Goal: Transaction & Acquisition: Purchase product/service

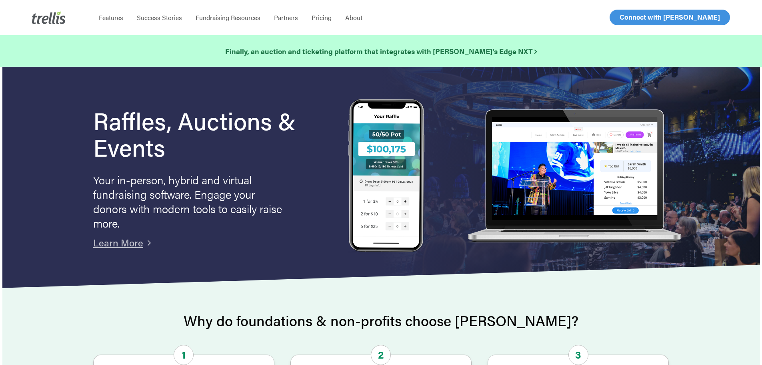
click at [629, 14] on span "Log In" at bounding box center [628, 17] width 19 height 10
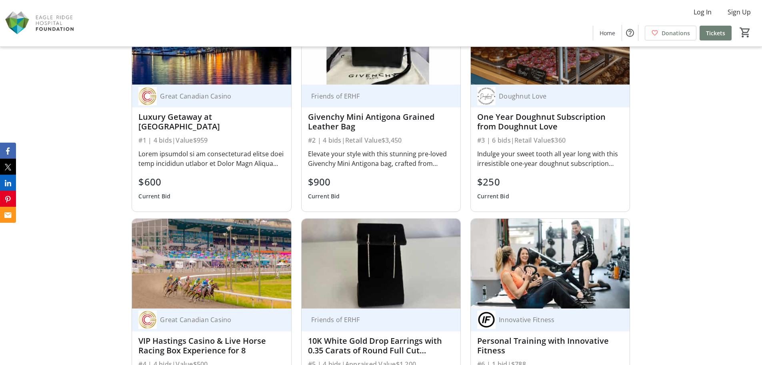
scroll to position [720, 0]
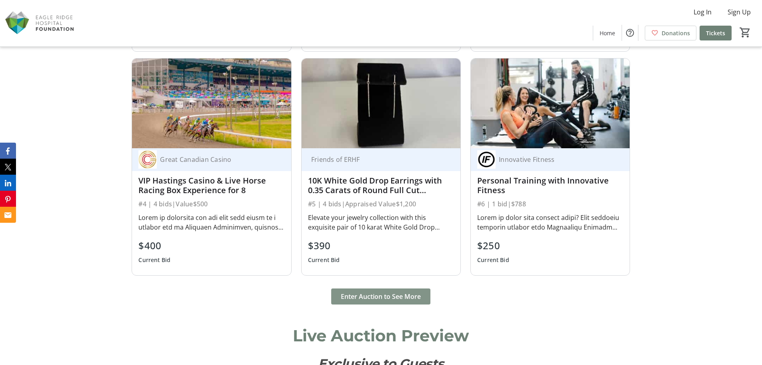
click at [383, 292] on span "Enter Auction to See More" at bounding box center [381, 296] width 80 height 10
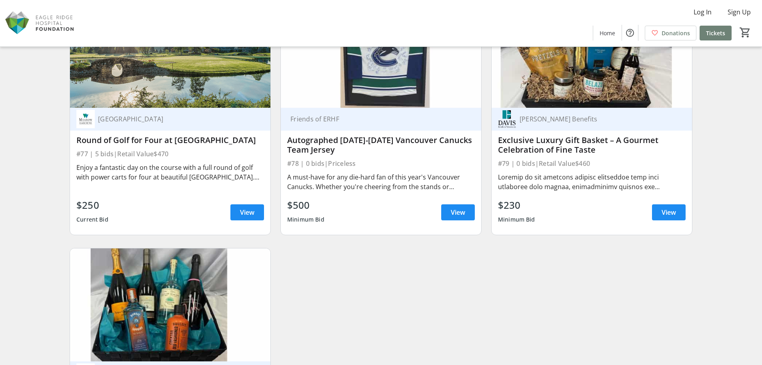
scroll to position [6369, 0]
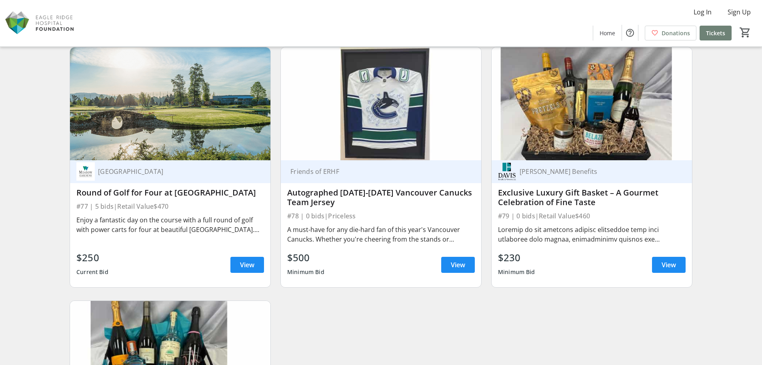
click at [307, 192] on div "Autographed 2024-2025 Vancouver Canucks Team Jersey" at bounding box center [381, 197] width 188 height 19
copy div "Autographed 2024-2025 Vancouver Canucks Team Jersey"
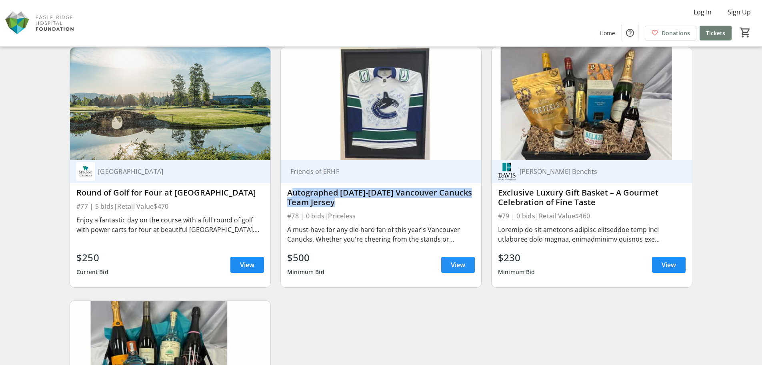
click at [458, 266] on span "View" at bounding box center [458, 265] width 14 height 10
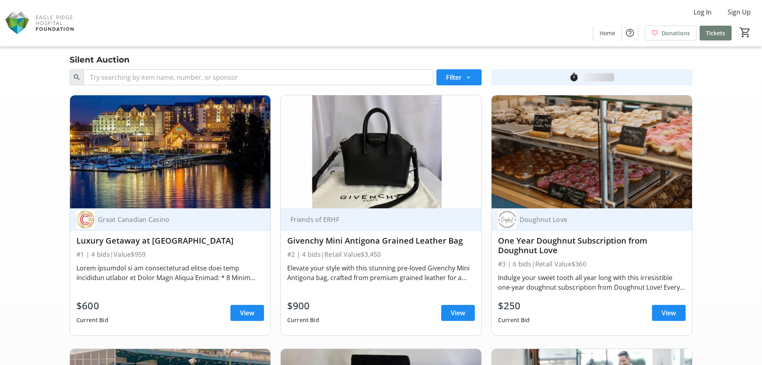
scroll to position [6369, 0]
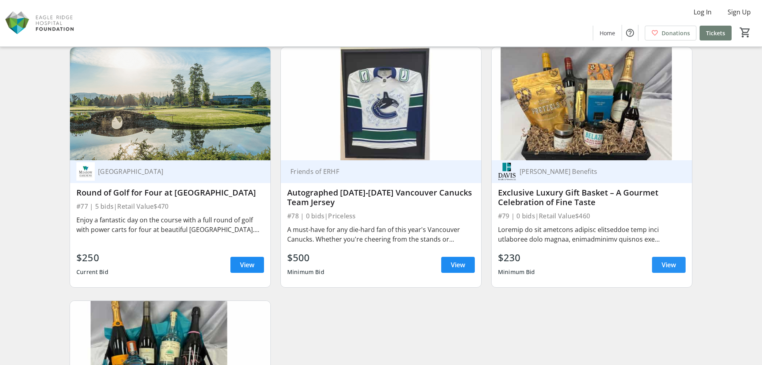
click at [656, 264] on span at bounding box center [669, 264] width 34 height 19
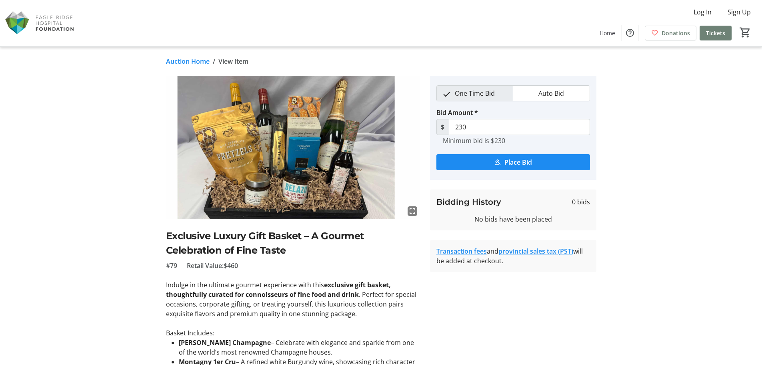
click at [200, 245] on h2 "Exclusive Luxury Gift Basket – A Gourmet Celebration of Fine Taste" at bounding box center [293, 243] width 255 height 29
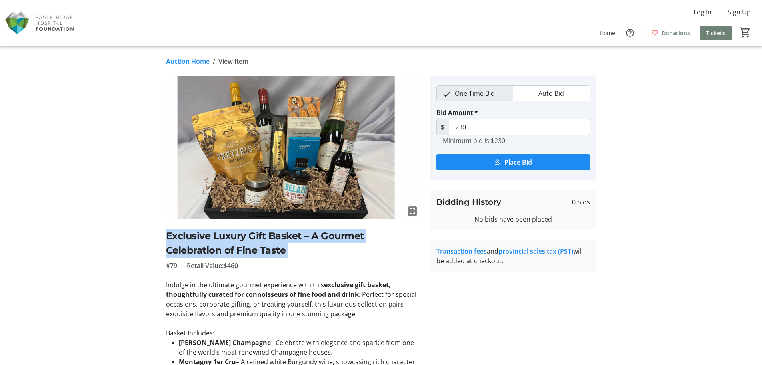
click at [200, 245] on h2 "Exclusive Luxury Gift Basket – A Gourmet Celebration of Fine Taste" at bounding box center [293, 243] width 255 height 29
copy h2 "Exclusive Luxury Gift Basket – A Gourmet Celebration of Fine Taste"
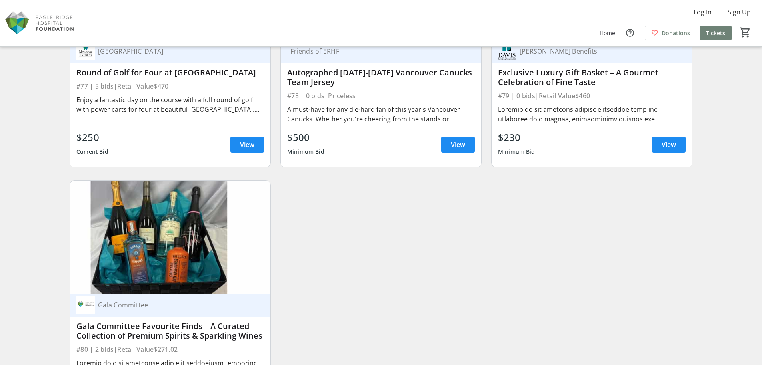
scroll to position [6529, 0]
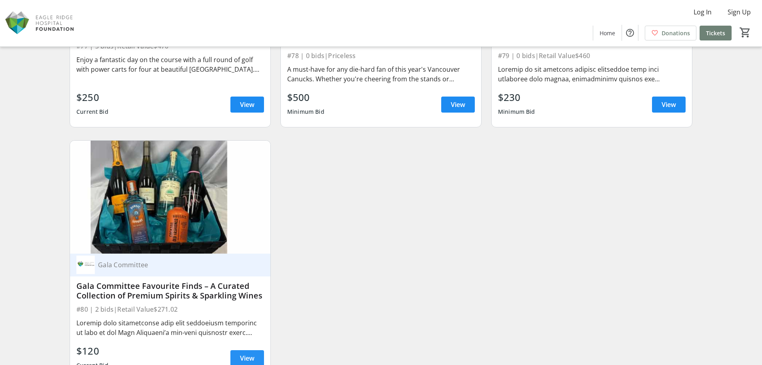
click at [254, 354] on span "View" at bounding box center [247, 358] width 14 height 10
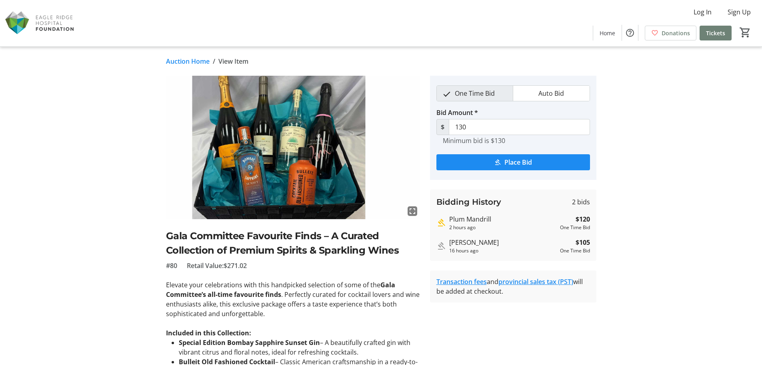
click at [292, 237] on h2 "Gala Committee Favourite Finds – A Curated Collection of Premium Spirits & Spar…" at bounding box center [293, 243] width 255 height 29
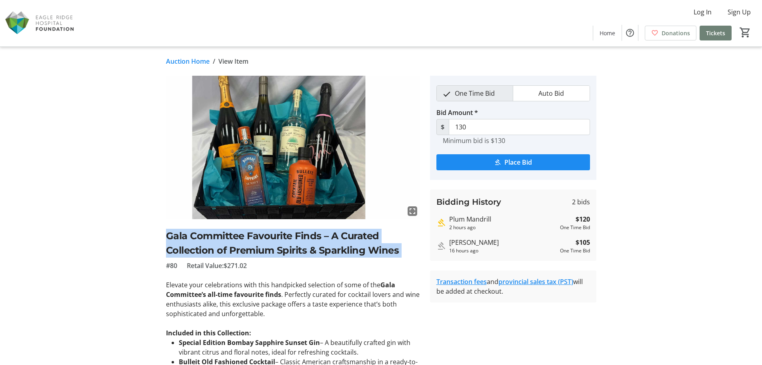
click at [292, 237] on h2 "Gala Committee Favourite Finds – A Curated Collection of Premium Spirits & Spar…" at bounding box center [293, 243] width 255 height 29
copy h2 "Gala Committee Favourite Finds – A Curated Collection of Premium Spirits & Spar…"
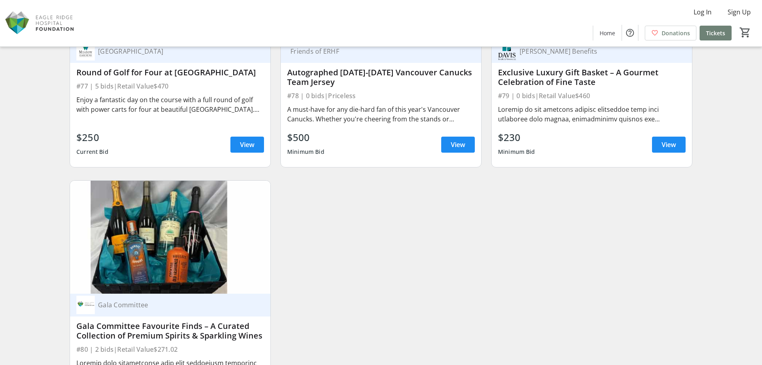
scroll to position [6369, 0]
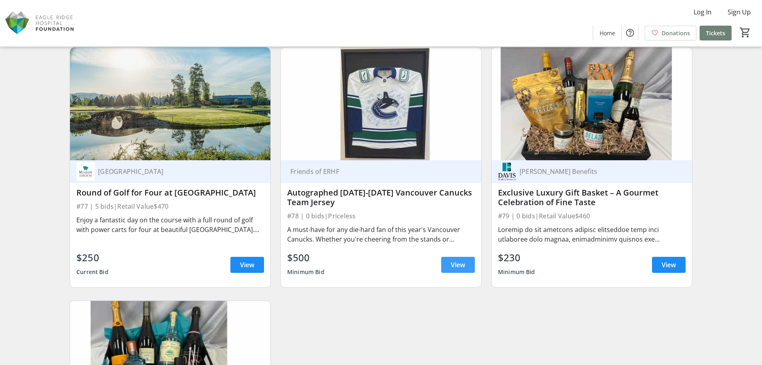
click at [459, 266] on span "View" at bounding box center [458, 265] width 14 height 10
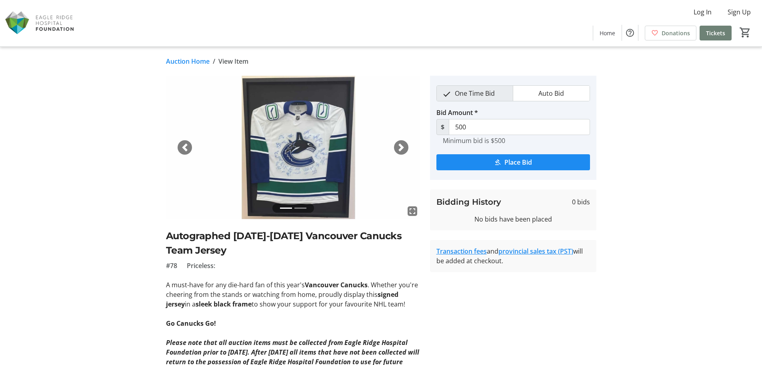
click at [288, 234] on h2 "Autographed 2024-2025 Vancouver Canucks Team Jersey" at bounding box center [293, 243] width 255 height 29
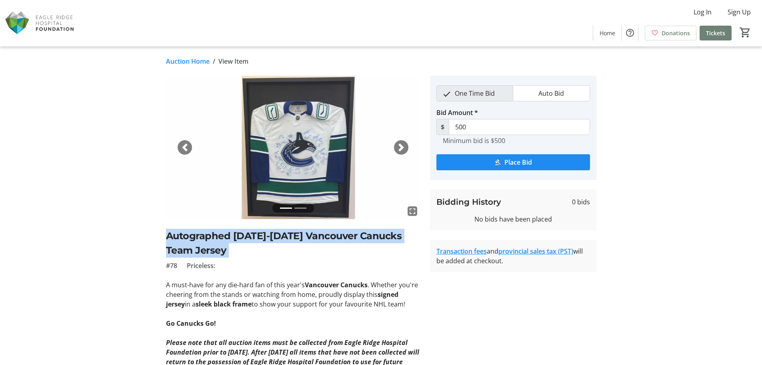
click at [288, 234] on h2 "Autographed 2024-2025 Vancouver Canucks Team Jersey" at bounding box center [293, 243] width 255 height 29
copy h2 "Autographed 2024-2025 Vancouver Canucks Team Jersey"
